Goal: Communication & Community: Answer question/provide support

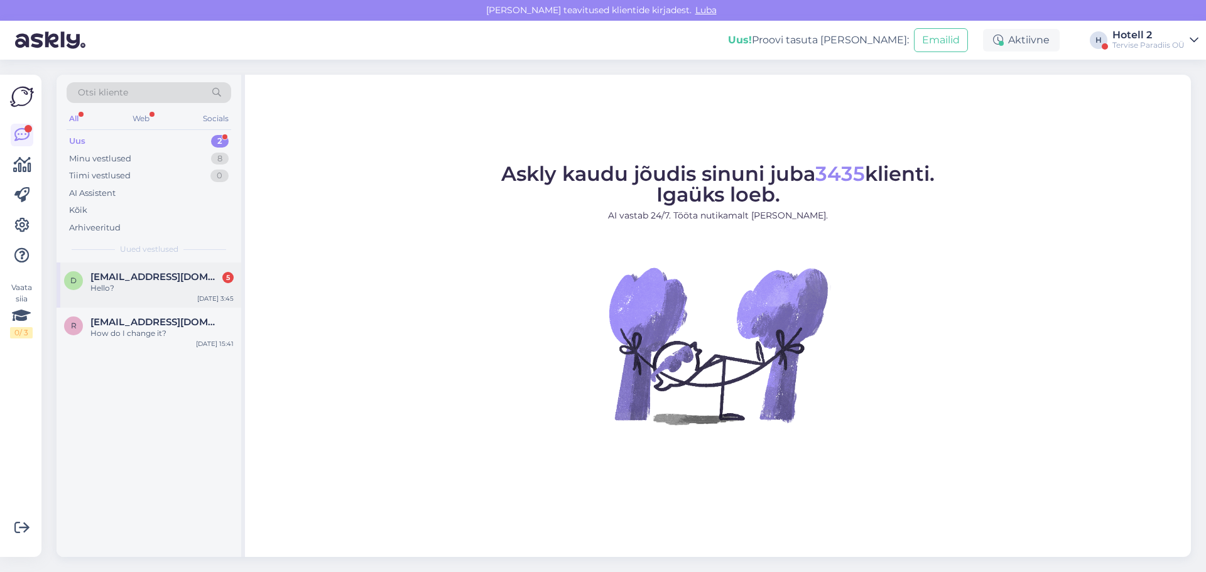
click at [165, 291] on div "Hello?" at bounding box center [161, 288] width 143 height 11
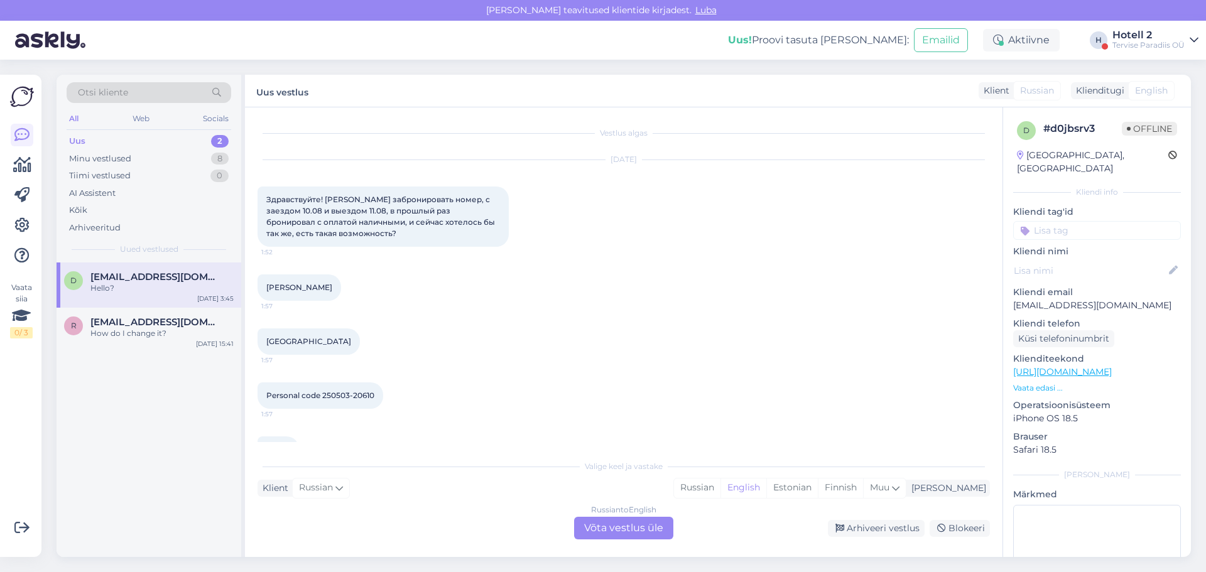
click at [619, 524] on div "Russian to English Võta vestlus üle" at bounding box center [623, 528] width 99 height 23
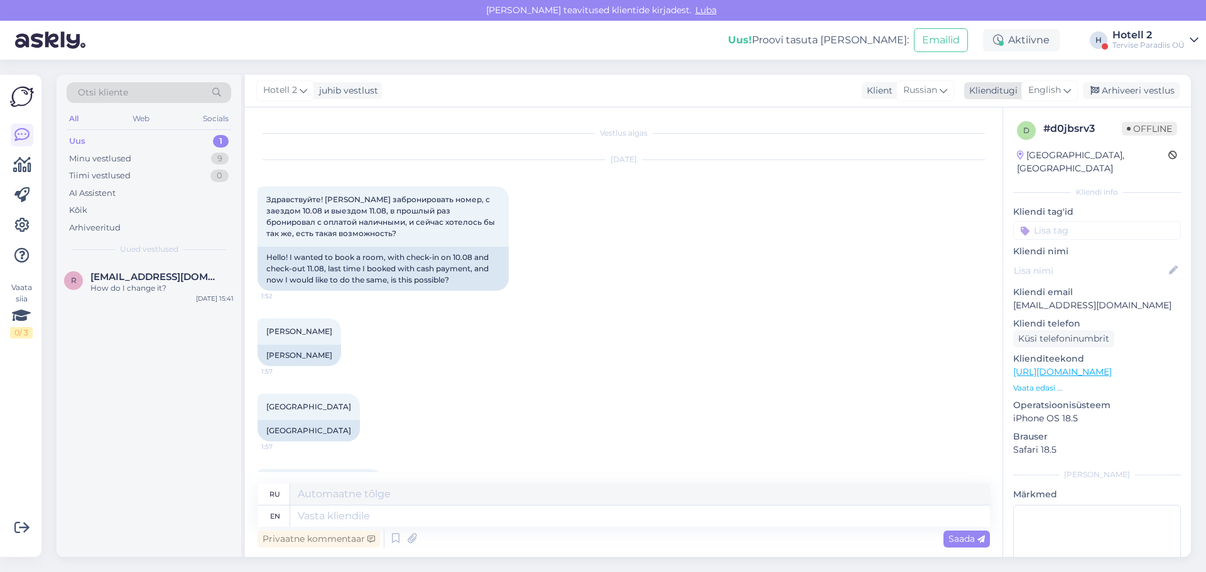
click at [1042, 90] on span "English" at bounding box center [1044, 91] width 33 height 14
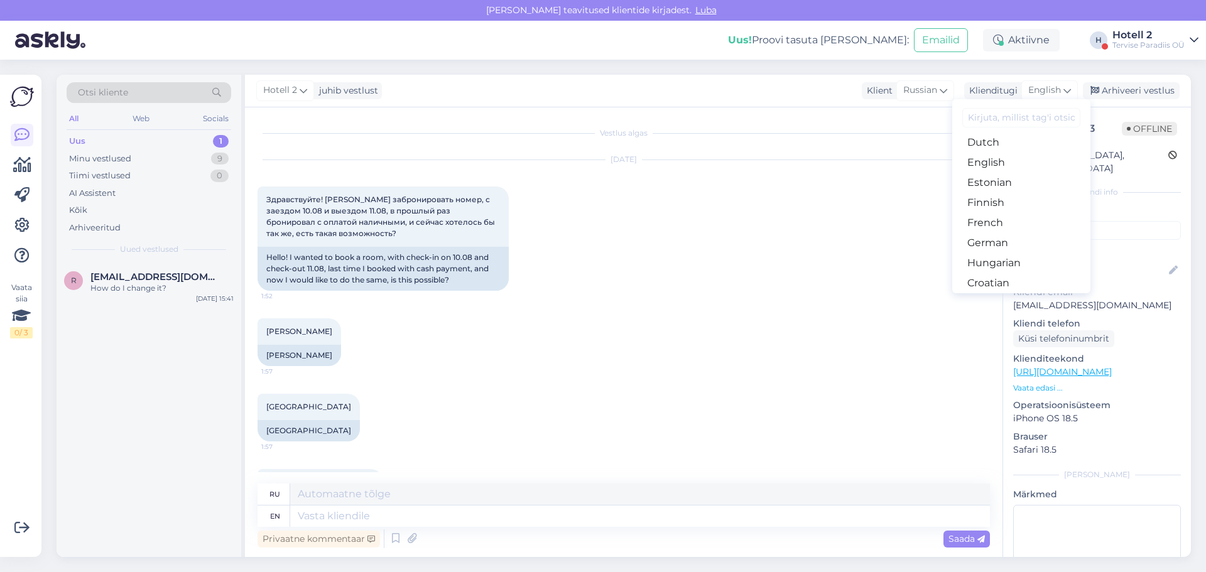
scroll to position [126, 0]
click at [999, 181] on link "Estonian" at bounding box center [1021, 181] width 138 height 20
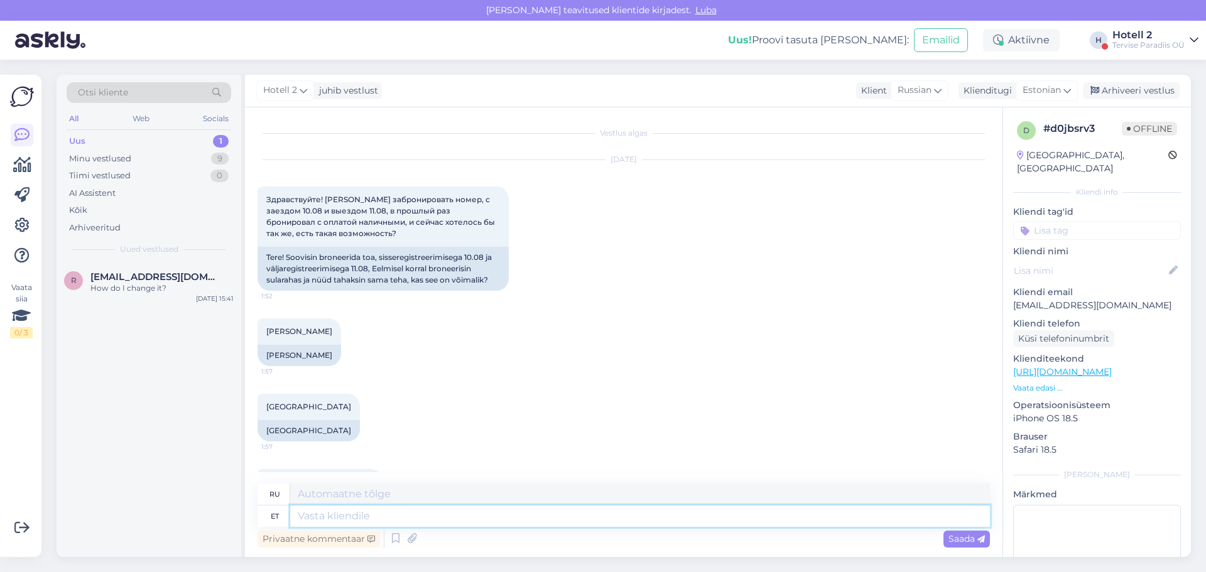
click at [408, 517] on textarea at bounding box center [640, 515] width 700 height 21
type textarea "<tere"
type textarea "<привет"
type textarea "<"
type textarea "Tere"
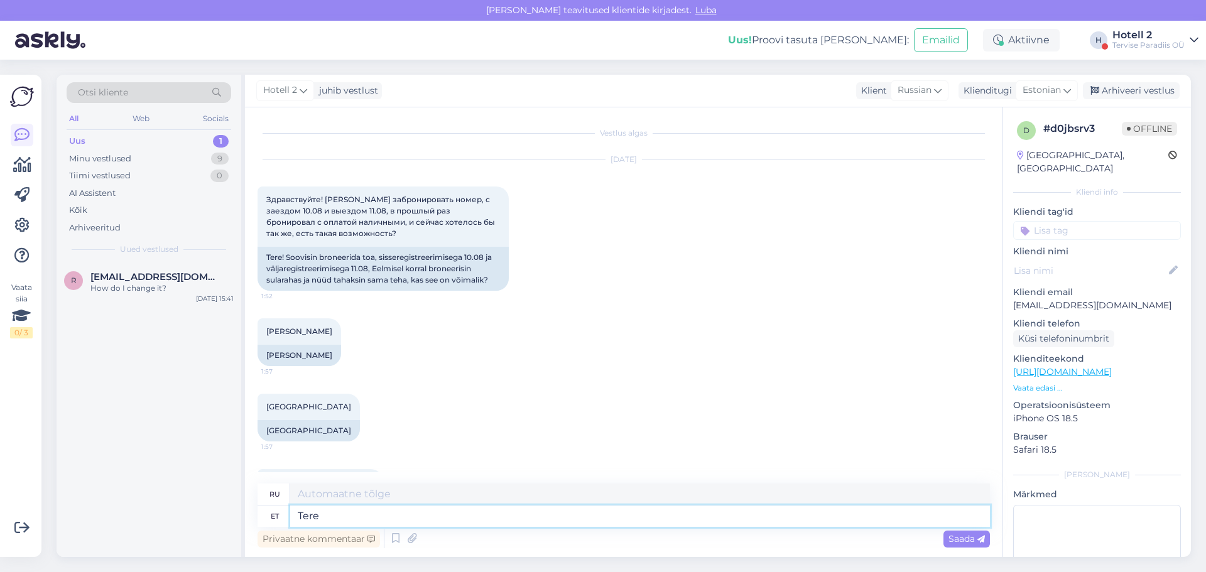
type textarea "Привет"
type textarea "Tere1"
type textarea "Привет1"
type textarea "Tere"
type textarea "Привет"
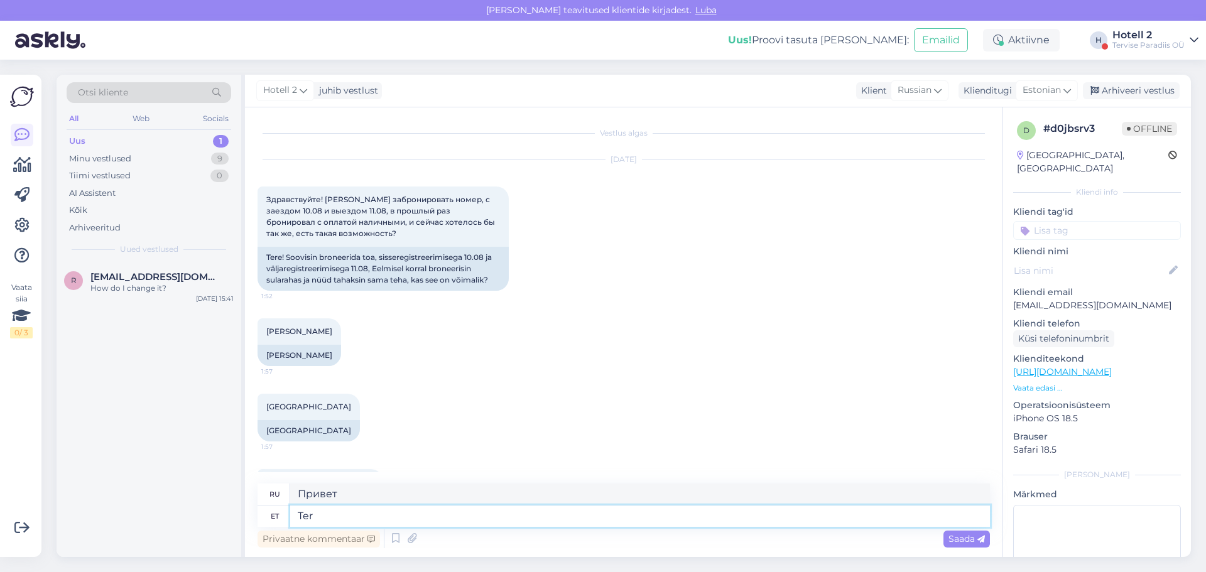
type textarea "Te"
type textarea "Ты"
type textarea "Tee,"
type textarea "Чай,"
type textarea "Te"
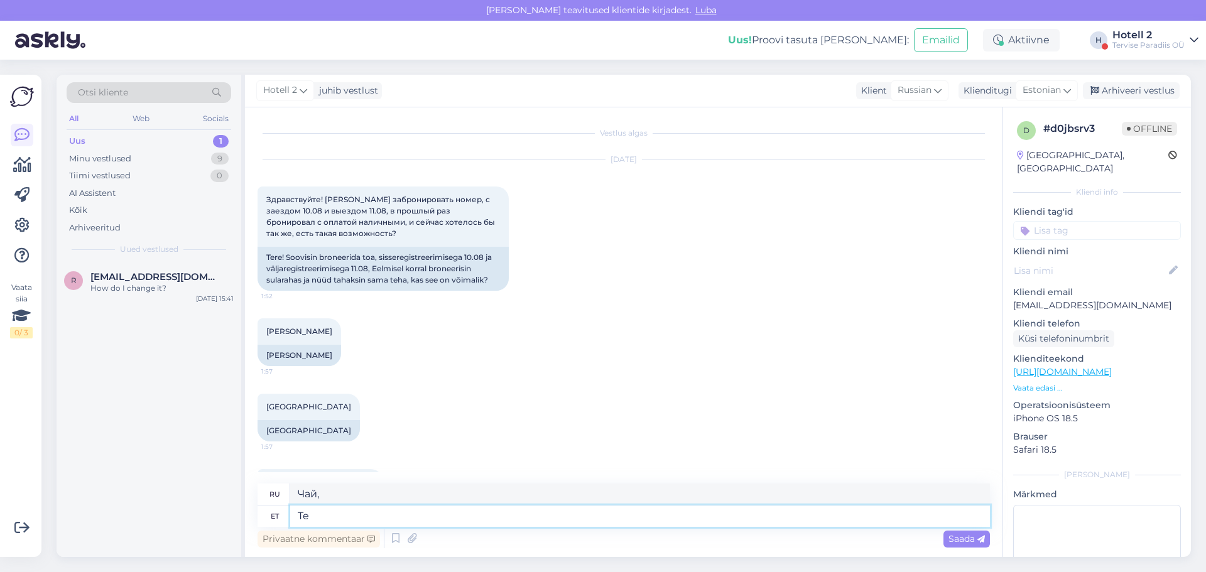
type textarea "Ты"
type textarea "Tere"
type textarea "Привет"
type textarea "Tere,"
type textarea "Привет,"
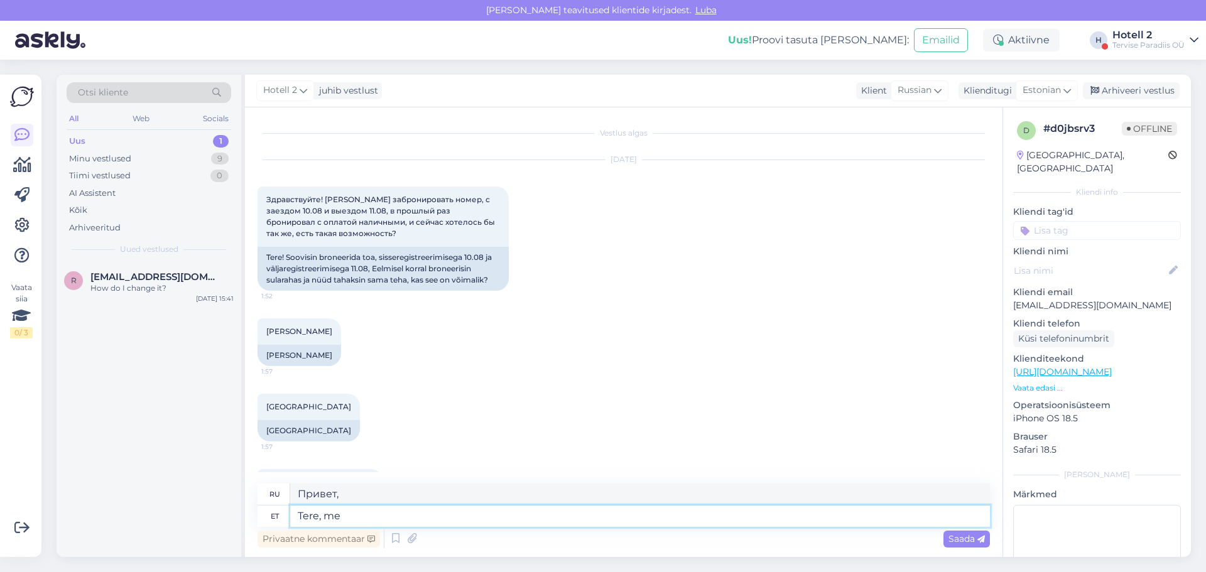
type textarea "Tere, me e"
type textarea "Привет, мы"
type textarea "Tere, me ei"
type textarea "Привет, мы не"
type textarea "Tere, me ei tee"
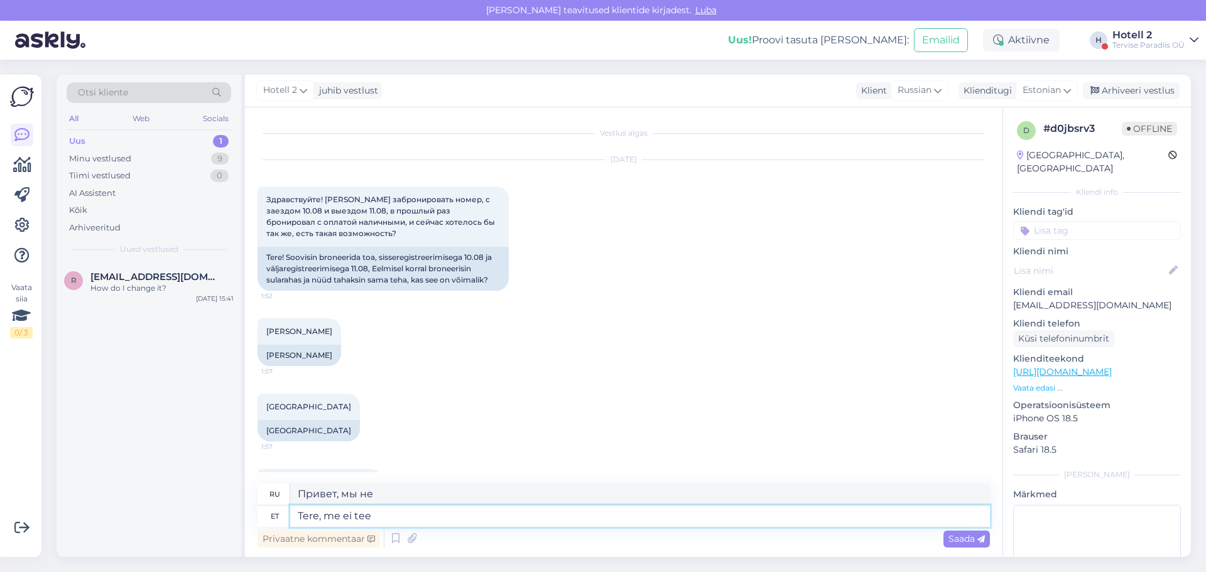
type textarea "Здравствуйте, у нас этого нет."
type textarea "Tere, me ei tee tee s"
type textarea "Здравствуйте, мы не пьем чай."
type textarea "Tere, me ei tee tee"
type textarea "Здравствуйте, мы не завариваем чай."
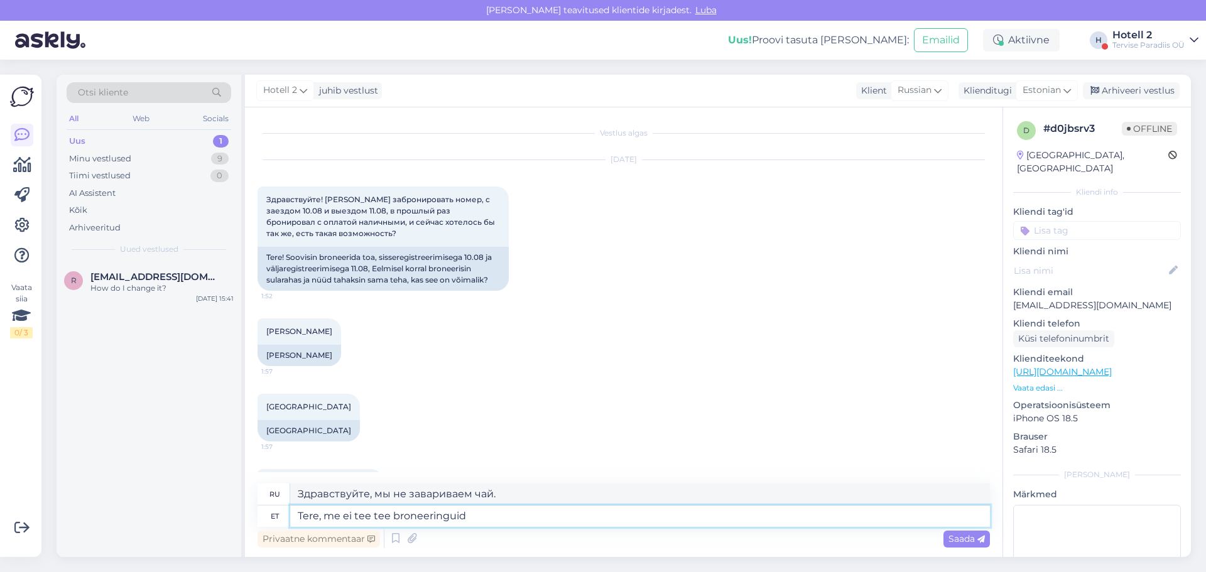
type textarea "Tere, me ei tee tee broneeringuid"
type textarea "Здравствуйте, мы не резервируем столики на чай."
type textarea "Tere, me ei tee tee broneeringuid kui"
type textarea "Здравствуйте, мы не бронируем столики на чай, если"
type textarea "Tere, me ei tee tee broneeringuid kui te"
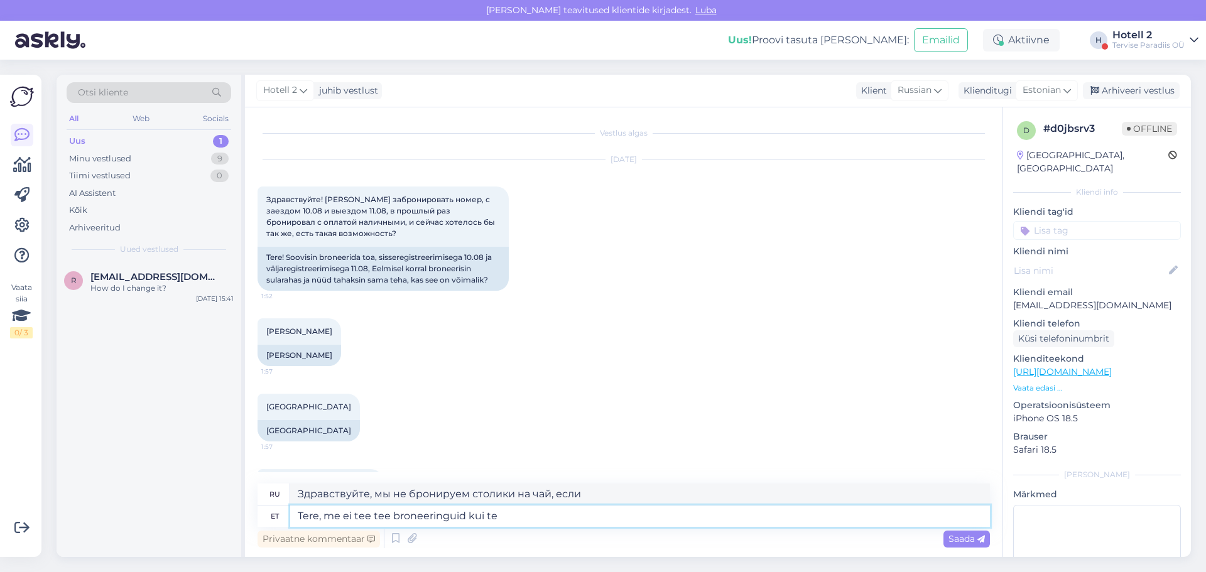
type textarea "Здравствуйте, мы не бронируем места, если вы"
type textarea "Tere, me ei tee tee broneeringuid kui te siia"
type textarea "Здравствуйте, если вы приедете к нам, мы не бронируем места."
type textarea "Tere, me ei tee tee broneeringuid kui te siia kirjutatae."
type textarea "Здравствуйте, мы не бронируем места, если вы не напишете здесь."
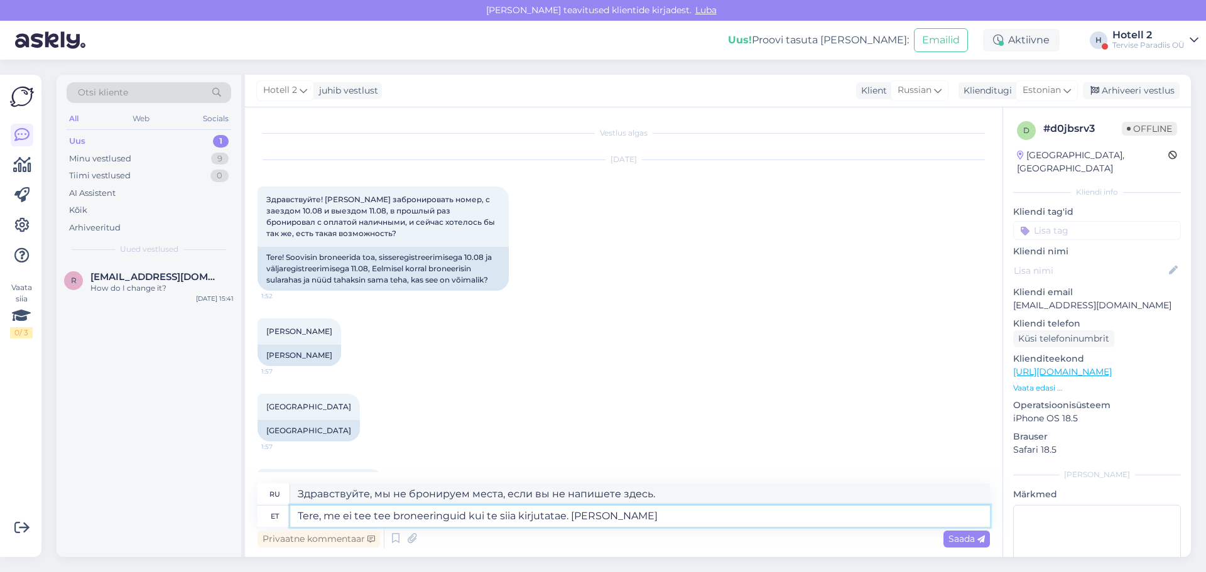
type textarea "Tere, me ei tee tee broneeringuid kui te siia kirjutatae. [PERSON_NAME]"
type textarea "Здравствуйте, мы не бронируем места, если вы напишете здесь. Если"
type textarea "Tere, me ei tee tee broneeringuid kui te siia kirjutatae. Kui soovite"
type textarea "Здравствуйте, мы не бронируем места, если вы не напишете здесь. Если хотите…"
type textarea "Tere, me ei tee tee broneeringuid kui te siia kirjutatae. Kui soovite tuba"
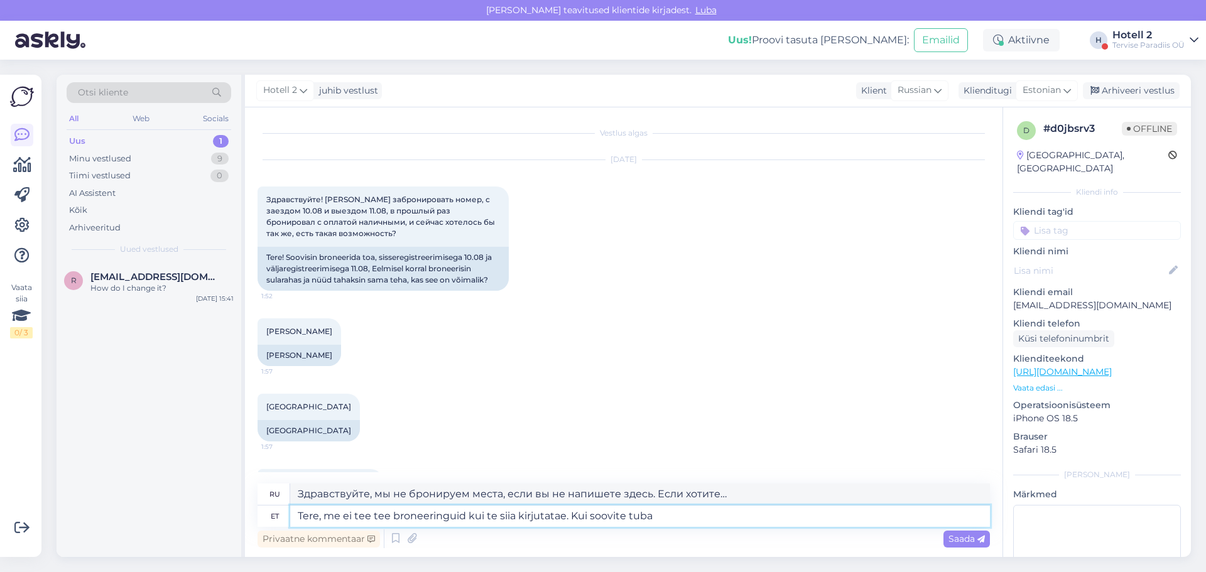
type textarea "Здравствуйте, мы не бронируем номера, если вы не напишете здесь. Если вам нужен…"
type textarea "Tere, me ei tee tee broneeringuid kui te siia kirjutatae. Kui soovite tuba bron…"
type textarea "Здравствуйте! Мы не бронируем номера, если вы не напишете здесь. Если вы хотите…"
type textarea "Tere, me ei tee tee broneeringuid kui te siia kirjutatae. Kui soovite tuba bron…"
type textarea "Здравствуйте, мы не бронируем номера, если вы не напишете здесь. Если хотите за…"
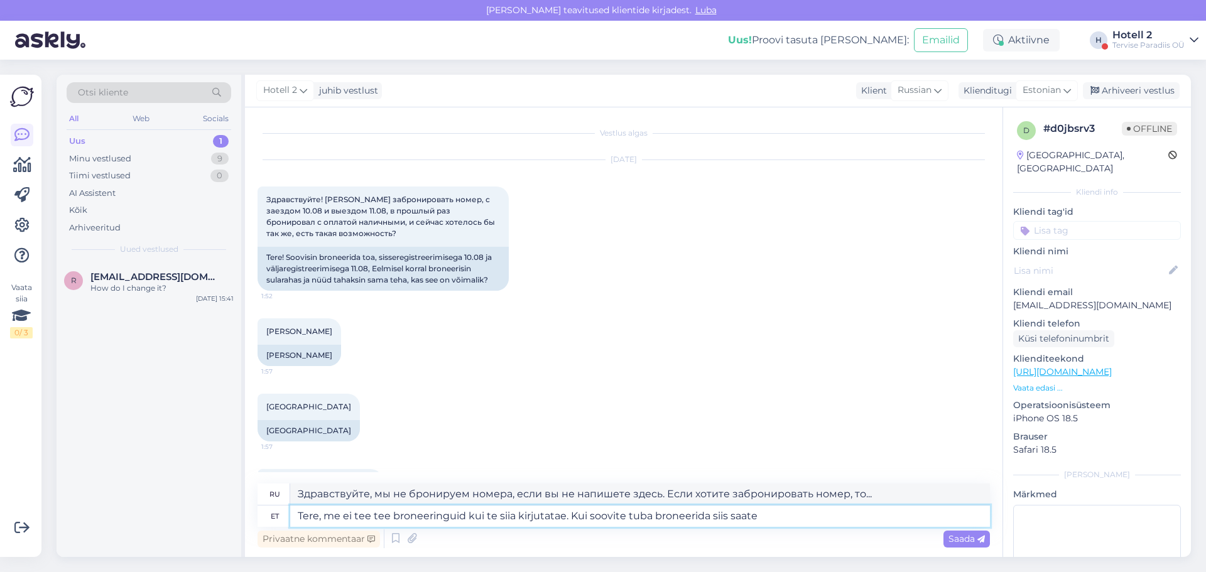
type textarea "Tere, me ei tee tee broneeringuid kui te siia kirjutatae. Kui soovite tuba bron…"
type textarea "Здравствуйте! Мы не бронируем номера, если вы не напишете здесь. Если вы хотите…"
type textarea "Tere, me ei tee tee broneeringuid kui te siia kirjutatae. Kui soovite tuba bron…"
type textarea "Здравствуйте! Мы не бронируем номера, если вы не напишете здесь. Если хотите за…"
type textarea "Tere, me ei tee tee broneeringuid kui te siia kirjutatae. Kui soovite tuba bron…"
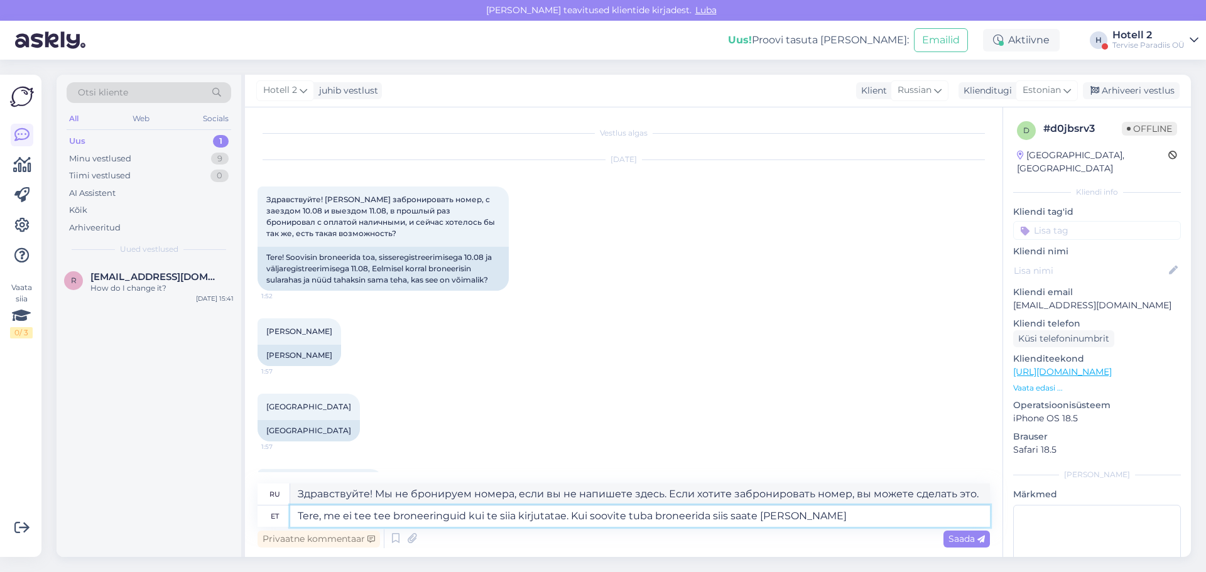
type textarea "Здравствуйте, мы не бронируем номера, если вы не напишете здесь. Если хотите за…"
type textarea "Tere, me ei tee tee broneeringuid kui te siia kirjutatae. Kui soovite tuba bron…"
type textarea "Здравствуйте! Мы не бронируем номера, если вы не напишете нам. Если хотите забр…"
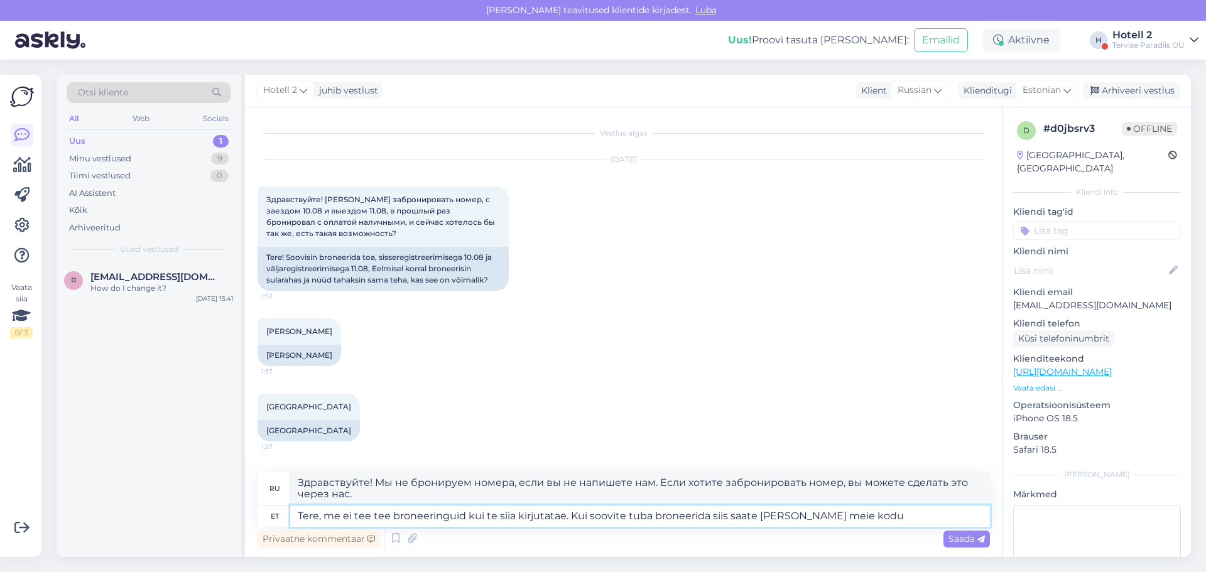
type textarea "Tere, me ei tee tee broneeringuid kui te siia kirjutatae. Kui soovite tuba bron…"
type textarea "Здравствуйте! Мы не бронируем номера, если вы не напишете здесь. Если хотите за…"
type textarea "Tere, me ei tee tee broneeringuid kui te siia kirjutatae. Kui soovite tuba bron…"
type textarea "Здравствуйте! Мы не бронируем номера, если вы не напишете нам. Если вы хотите з…"
type textarea "Tere, me ei tee tee broneeringuid kui te siia kirjutatae. Kui soovite tuba bron…"
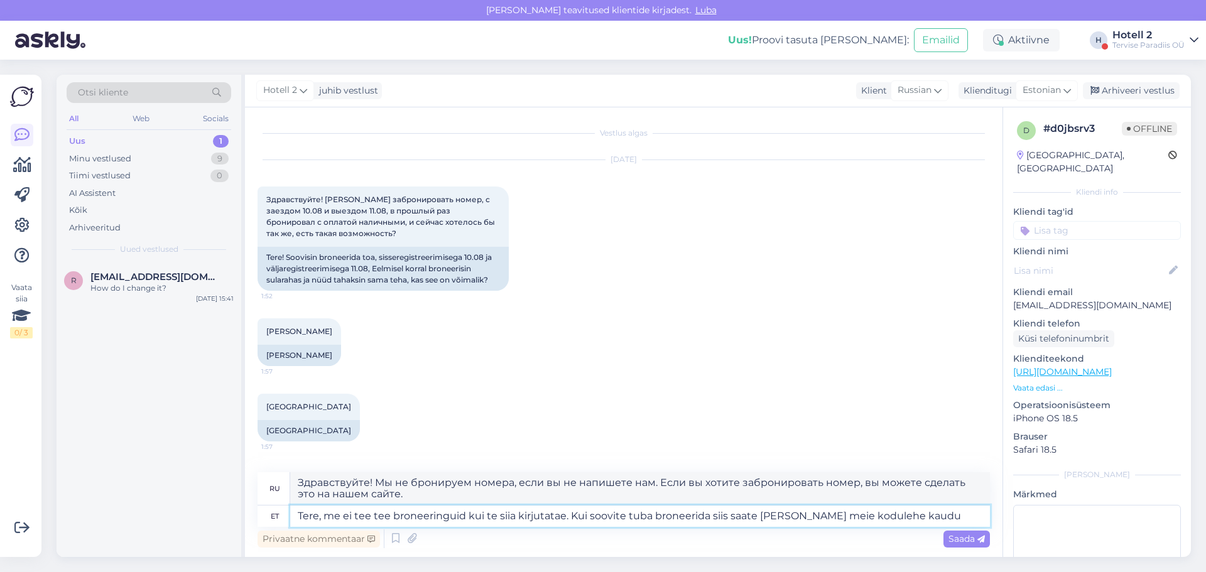
type textarea "Здравствуйте! Мы не бронируем номера, если вы не напишете нам. Если вы хотите з…"
type textarea "Tere, me ei tee tee broneeringuid kui te siia kirjutatae. Kui soovite tuba bron…"
type textarea "Здравствуйте! Мы не бронируем номера, если вы не напишете нам. Если вы хотите з…"
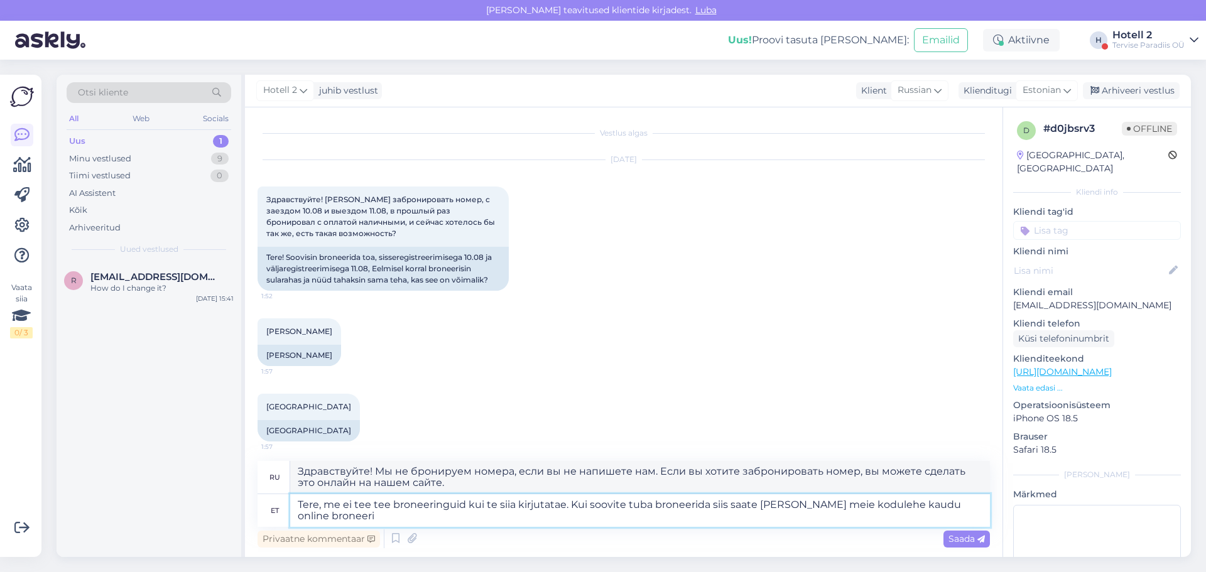
type textarea "Tere, me ei tee tee broneeringuid kui te siia kirjutatae. Kui soovite tuba bron…"
type textarea "Здравствуйте! Мы не бронируем номера, если вы не напишете нам. Если вы хотите з…"
type textarea "Tere, me ei tee tee broneeringuid kui te siia kirjutatae. Kui soovite tuba bron…"
type textarea "Здравствуйте! Мы не бронируем номера, если вы не напишете нам. Если вы хотите з…"
type textarea "Tere, me ei tee tee broneeringuid kui te siia kirjutatae. Kui soovite tuba bron…"
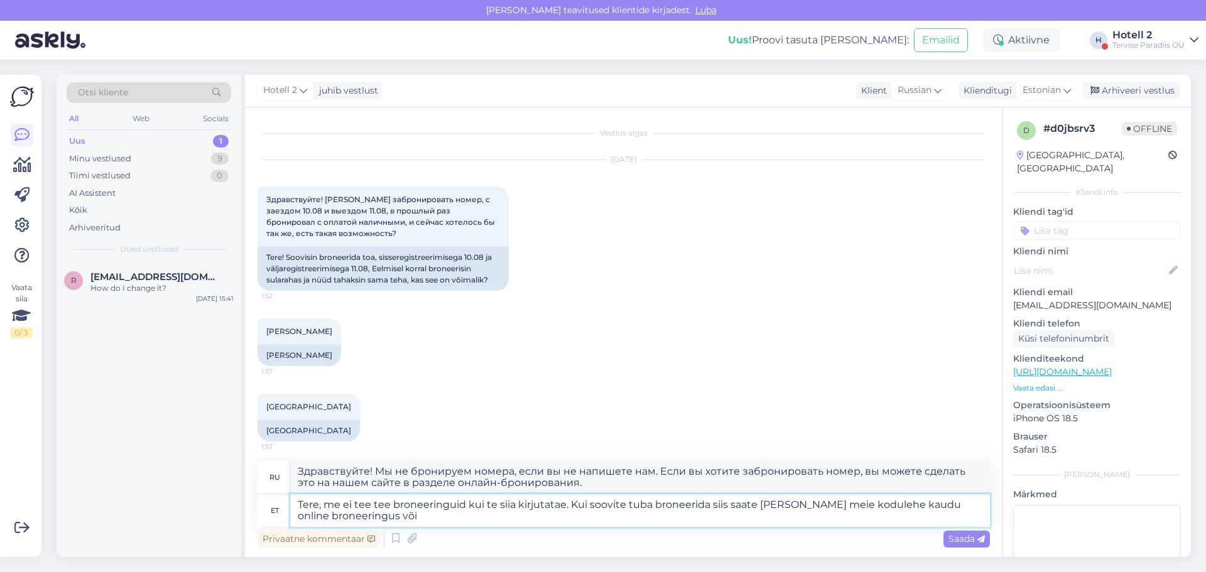
type textarea "Здравствуйте! Мы не бронируем номера, если вы не напишете нам. Если вы хотите з…"
type textarea "Tere, me ei tee tee broneeringuid kui te siia kirjutatae. Kui soovite tuba bron…"
type textarea "Здравствуйте! Мы не бронируем номера, если вы не напишете нам. Если вы хотите з…"
type textarea "Tere, me ei tee tee broneeringuid kui te siia kirjutatae. Kui soovite tuba bron…"
type textarea "Здравствуйте! Мы не бронируем номера, если вы не напишете нам. Если вы хотите з…"
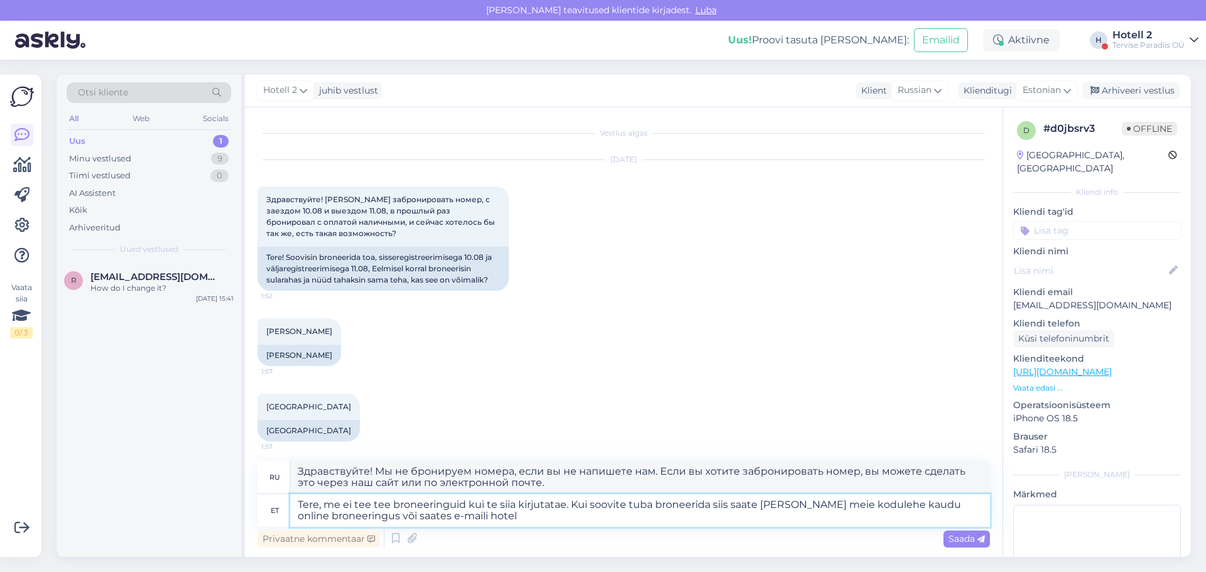
type textarea "Tere, me ei tee tee broneeringuid kui te siia kirjutatae. Kui soovite tuba bron…"
type textarea "Здравствуйте! Мы не бронируем номера, если вы не напишете нам. Если вы хотите з…"
type textarea "Tere, me ei tee tee broneeringuid kui te siia kirjutatae. Kui soovite tuba bron…"
type textarea "Здравствуйте! Мы не бронируем номера, если вы не напишете нам. Если вы хотите з…"
type textarea "Tere, me ei tee tee broneeringuid kui te siia kirjutatae. Kui soovite tuba bron…"
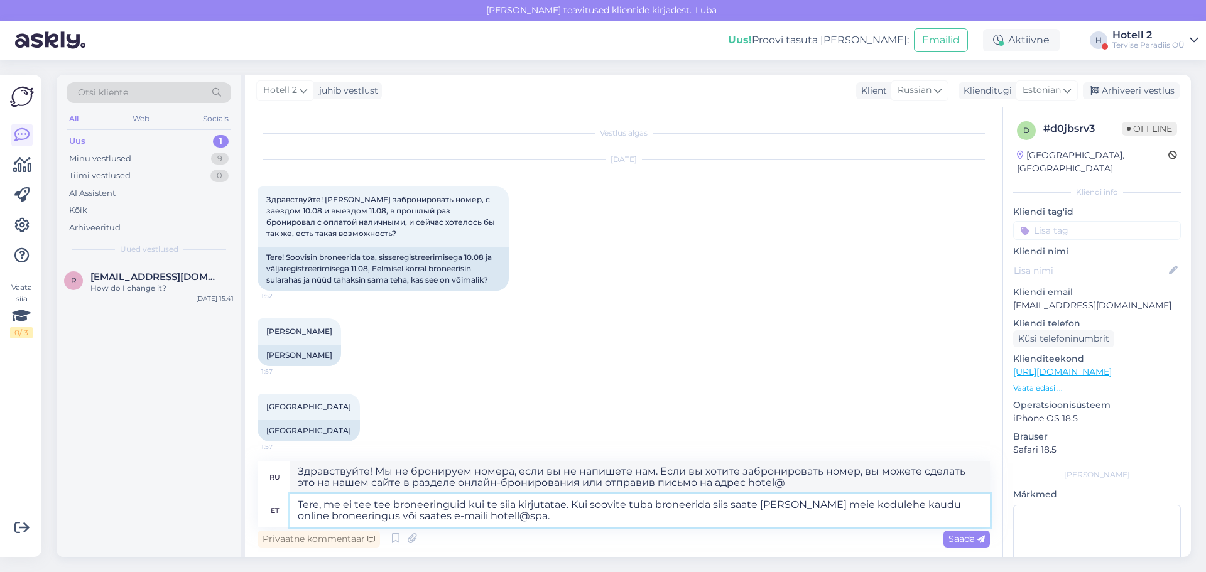
type textarea "Здравствуйте! Мы не бронируем номера, если вы не напишете нам. Если вы хотите з…"
type textarea "Tere, me ei tee tee broneeringuid kui te siia kirjutatae. Kui soovite tuba bron…"
type textarea "Здравствуйте! Мы не бронируем номера, если вы не напишете нам. Если вы хотите з…"
type textarea "Tere, me ei tee tee broneeringuid kui te siia kirjutatae. Kui soovite tuba bron…"
click at [978, 538] on icon at bounding box center [981, 540] width 8 height 8
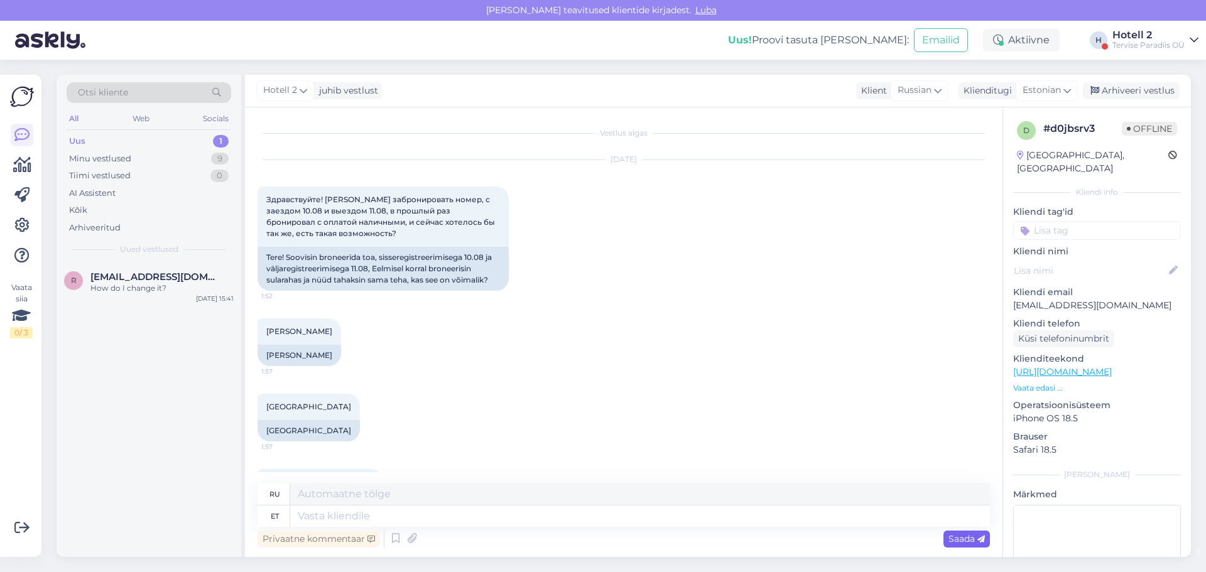
scroll to position [266, 0]
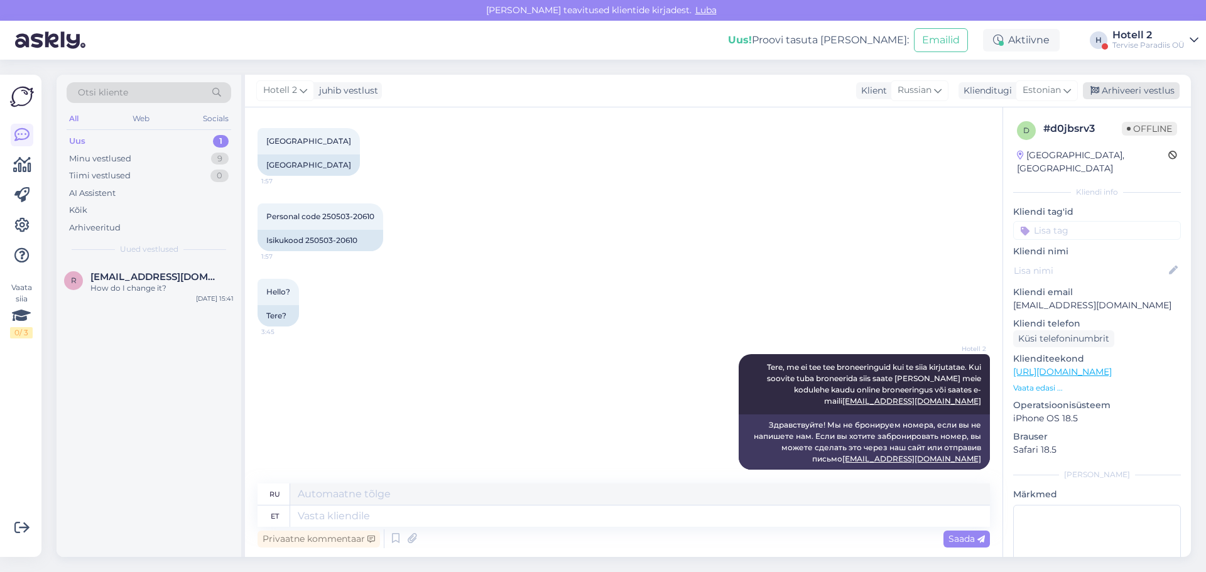
click at [1141, 90] on div "Arhiveeri vestlus" at bounding box center [1131, 90] width 97 height 17
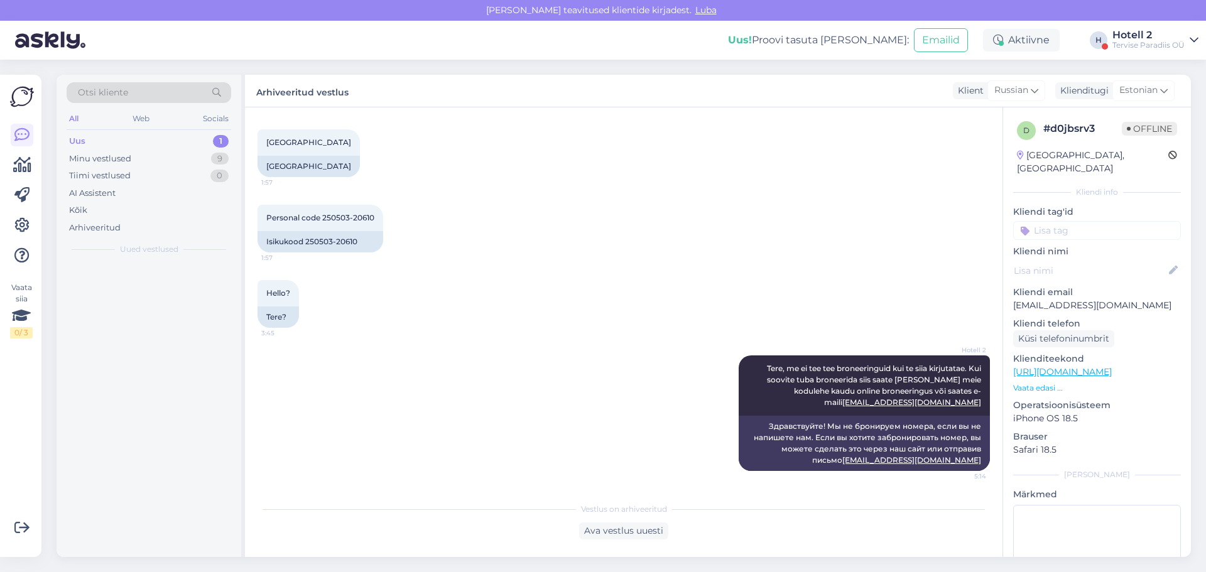
scroll to position [253, 0]
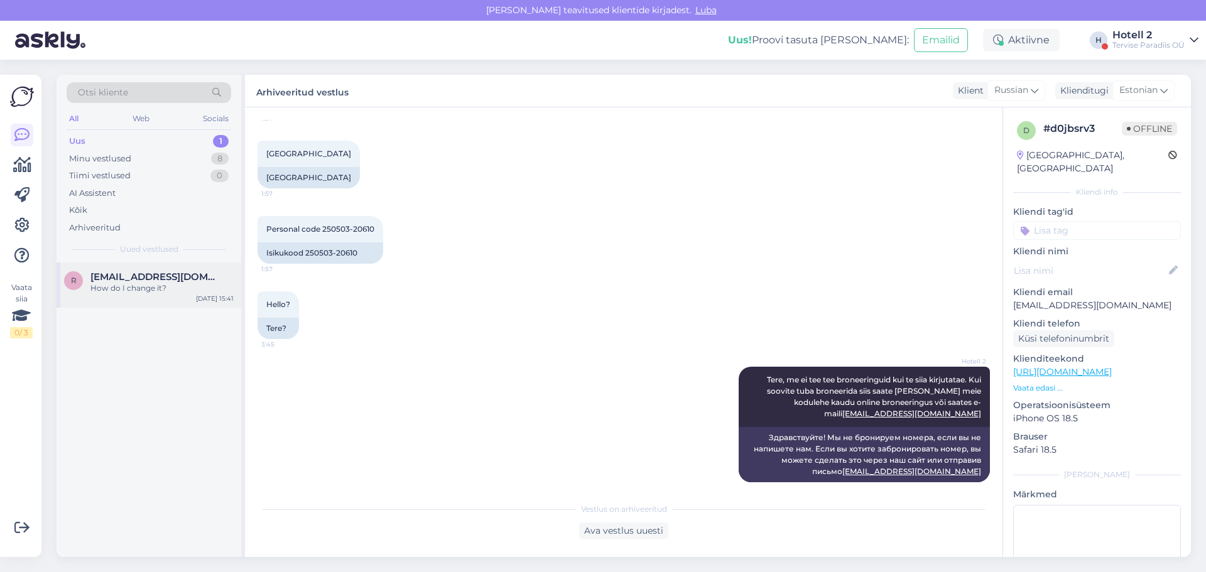
click at [144, 290] on div "How do I change it?" at bounding box center [161, 288] width 143 height 11
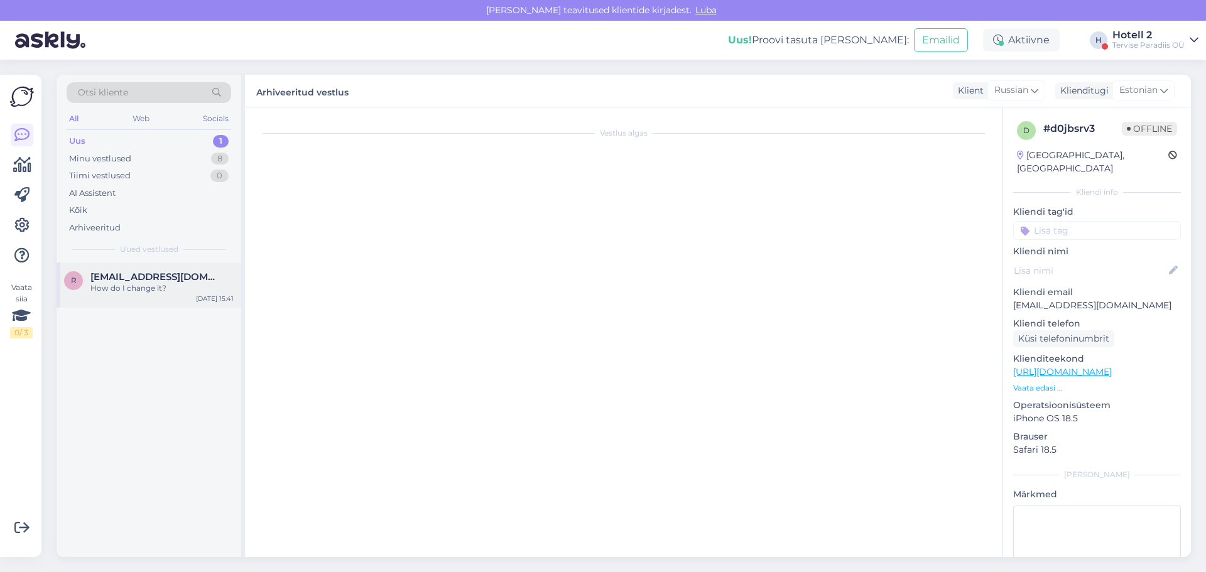
scroll to position [755, 0]
